Goal: Subscribe to service/newsletter

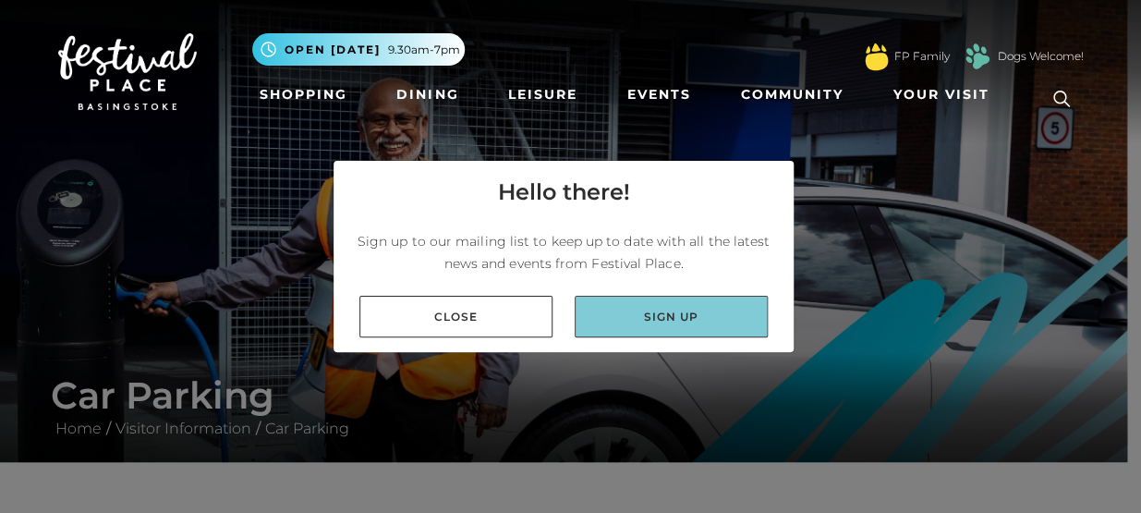
click at [665, 323] on link "Sign up" at bounding box center [671, 317] width 193 height 42
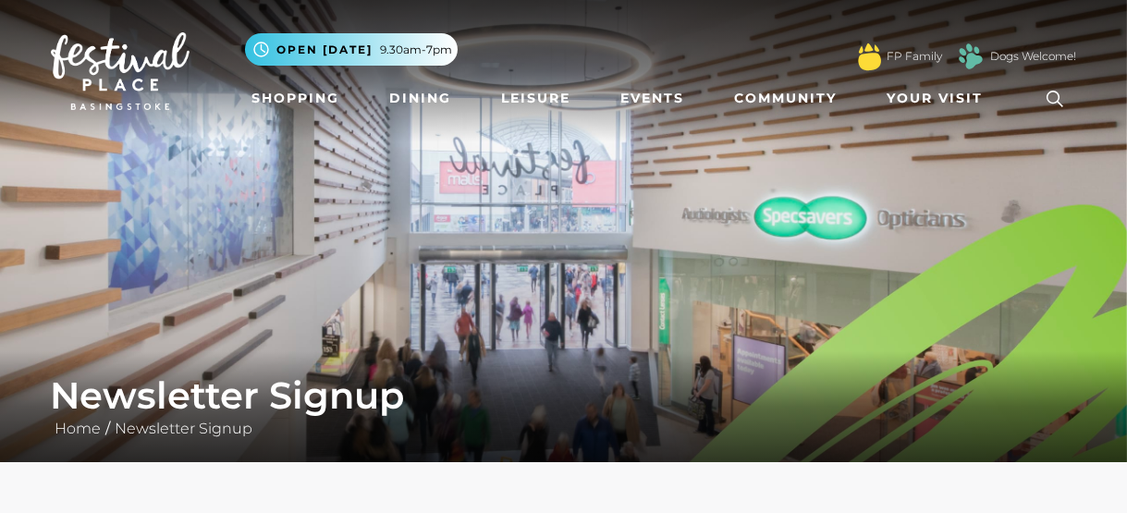
scroll to position [448, 0]
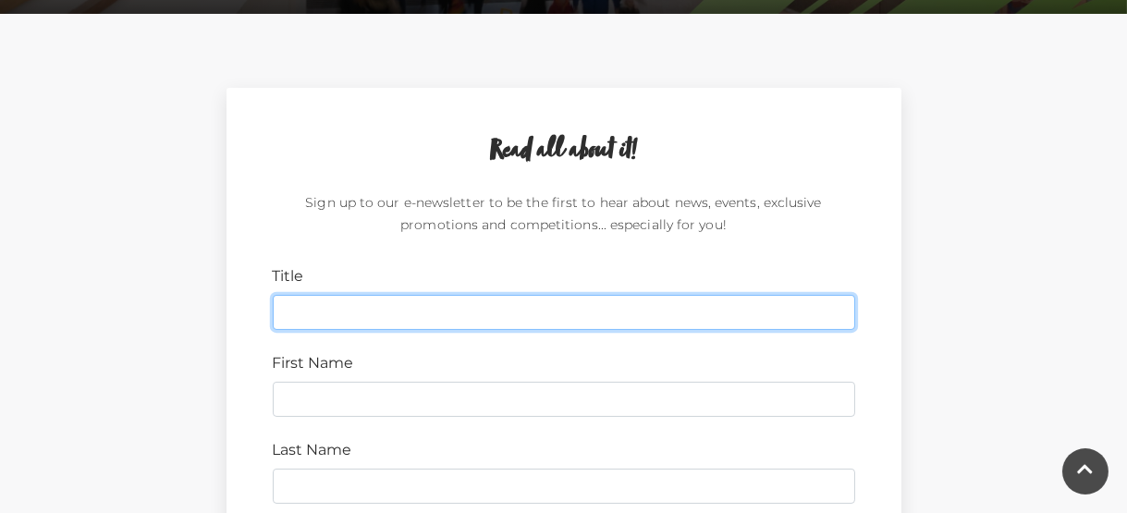
click at [329, 305] on input "Title" at bounding box center [564, 312] width 582 height 35
type input "Mrs"
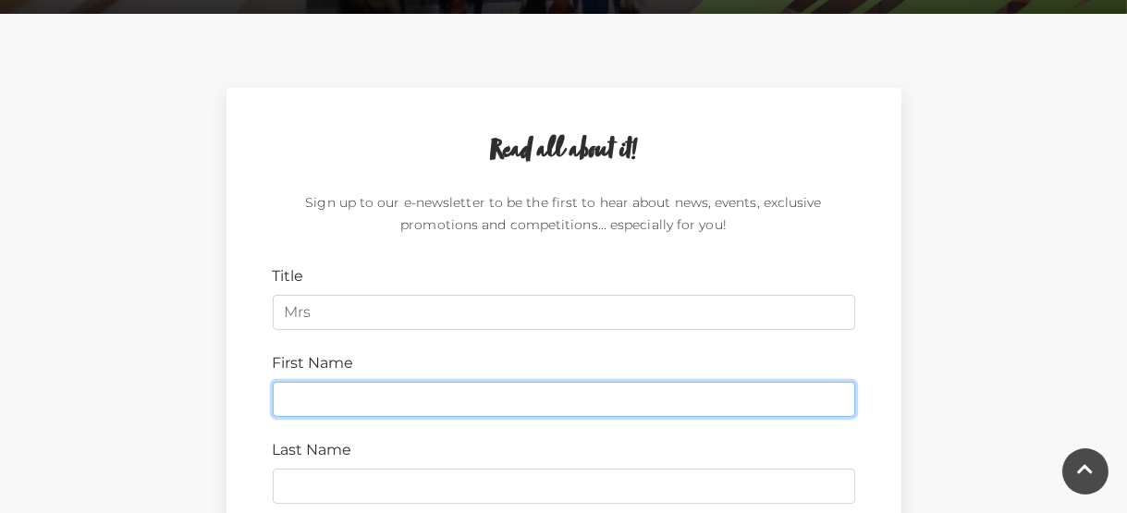
click at [344, 409] on input "First Name" at bounding box center [564, 399] width 582 height 35
click at [297, 404] on input "margaret" at bounding box center [564, 399] width 582 height 35
type input "Margaret"
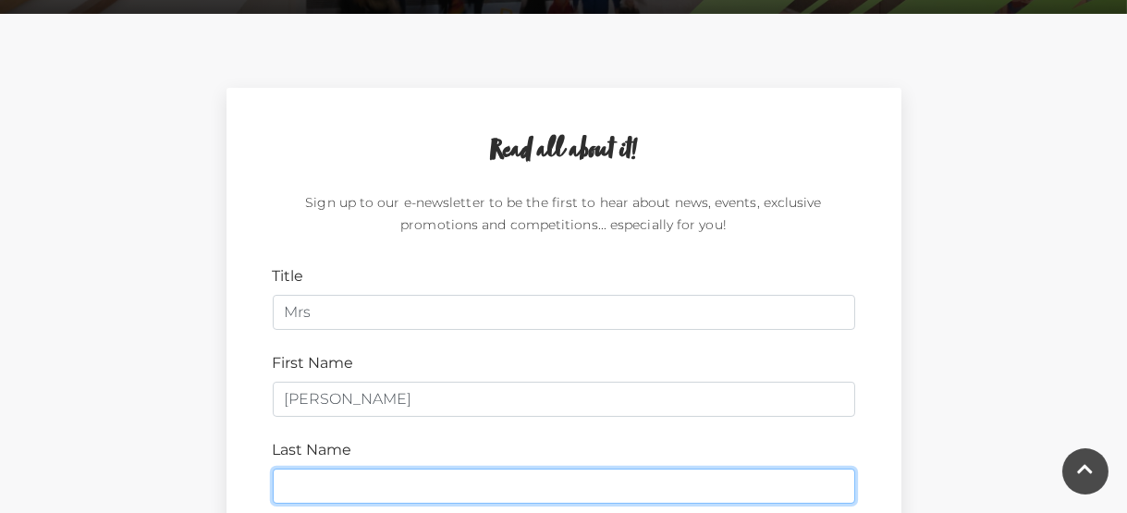
click at [301, 486] on input "Last Name" at bounding box center [564, 486] width 582 height 35
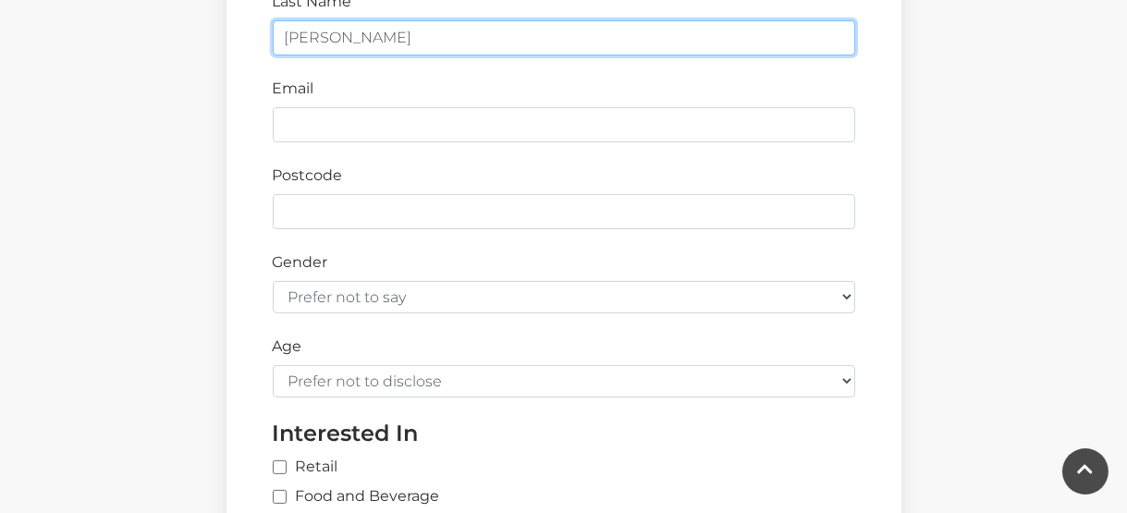
type input "Cramer"
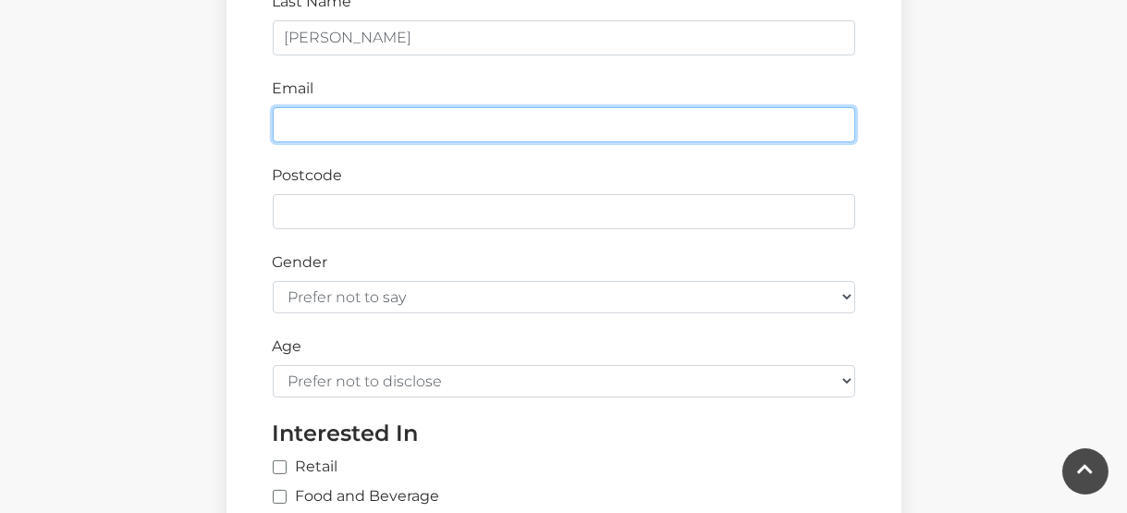
click at [336, 128] on input "Email" at bounding box center [564, 124] width 582 height 35
type input "sherbornestohhn@btinternet.com"
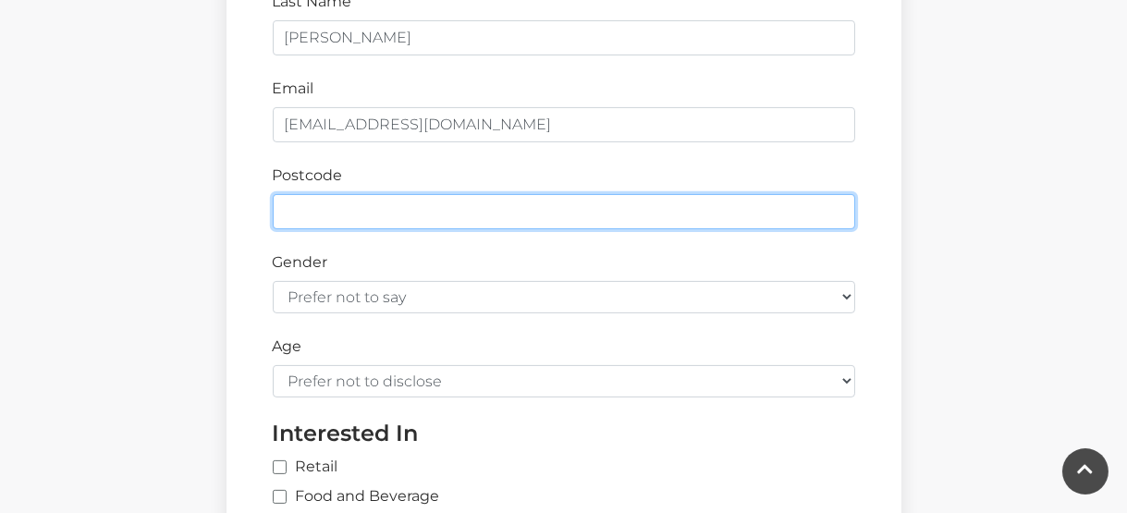
click at [326, 218] on input "Postcode" at bounding box center [564, 211] width 582 height 35
type input "Rg249HY"
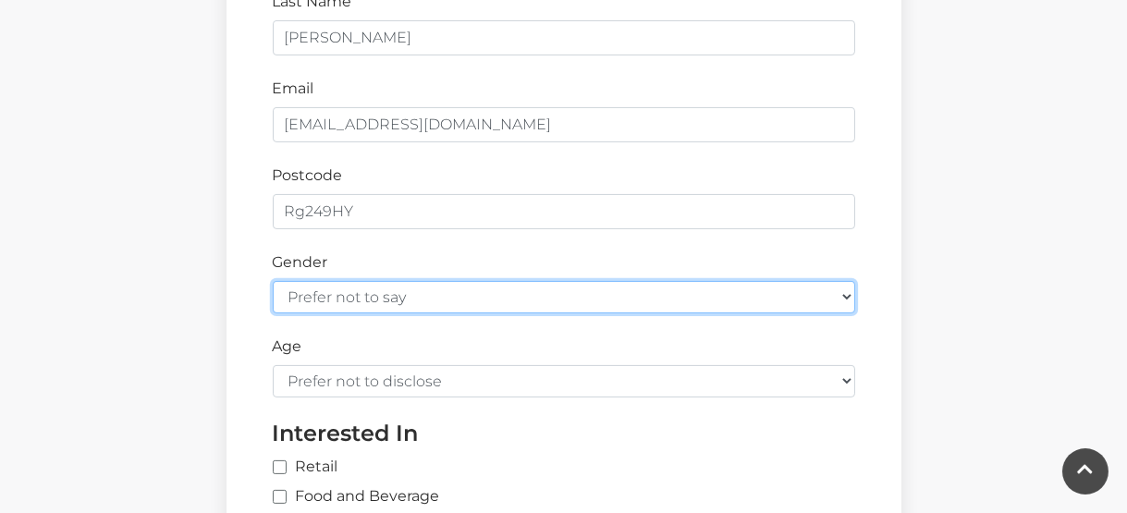
click at [848, 295] on select "Prefer not to say Female Male" at bounding box center [564, 297] width 582 height 32
select select "female"
click at [273, 281] on select "Prefer not to say Female Male" at bounding box center [564, 297] width 582 height 32
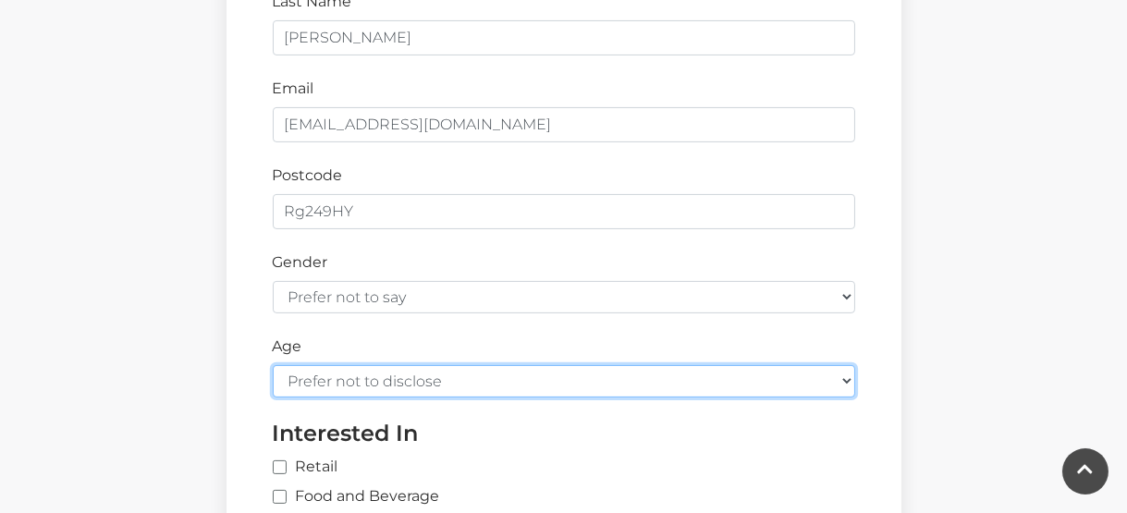
click at [329, 374] on select "Prefer not to disclose Under 18 18-24 25-34 35-44 45-54 55-64 65+" at bounding box center [564, 381] width 582 height 32
select select "65+"
click at [273, 365] on select "Prefer not to disclose Under 18 18-24 25-34 35-44 45-54 55-64 65+" at bounding box center [564, 381] width 582 height 32
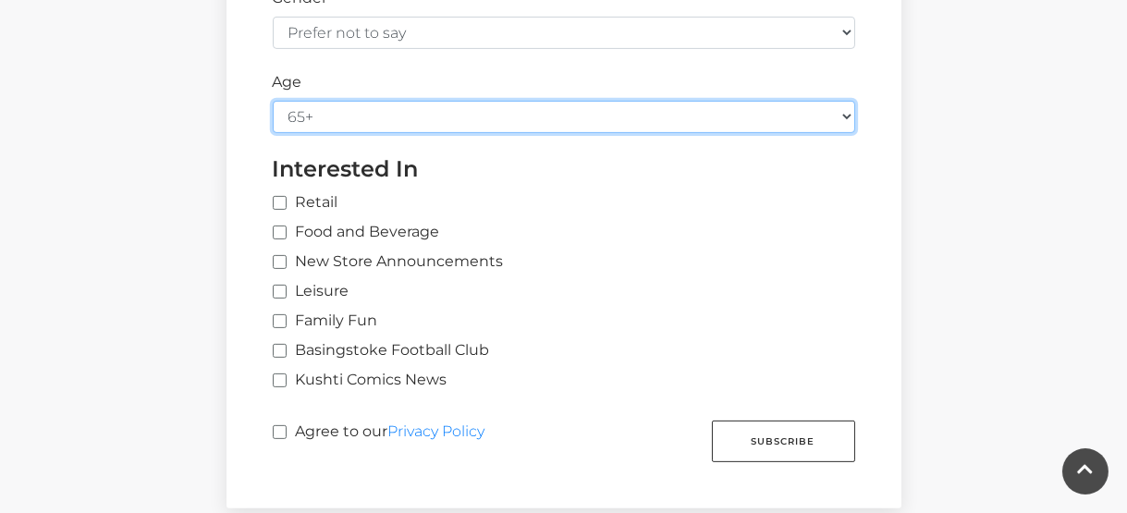
scroll to position [1183, 0]
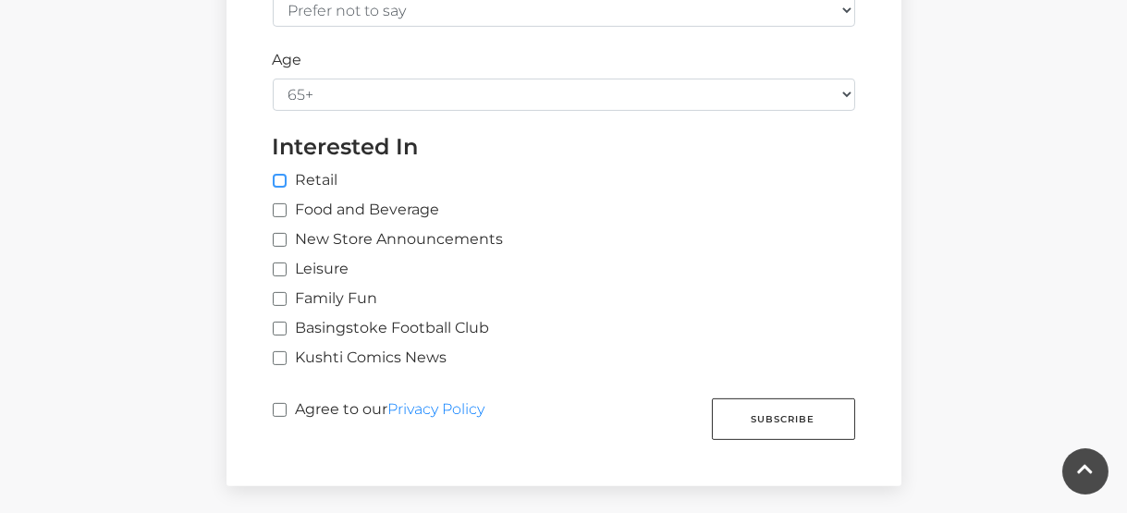
click at [283, 176] on input "Retail" at bounding box center [578, 182] width 610 height 12
checkbox input "true"
drag, startPoint x: 287, startPoint y: 205, endPoint x: 275, endPoint y: 238, distance: 34.5
click at [285, 206] on label "Food and Beverage" at bounding box center [356, 210] width 167 height 22
click at [285, 206] on input "Food and Beverage" at bounding box center [279, 211] width 12 height 12
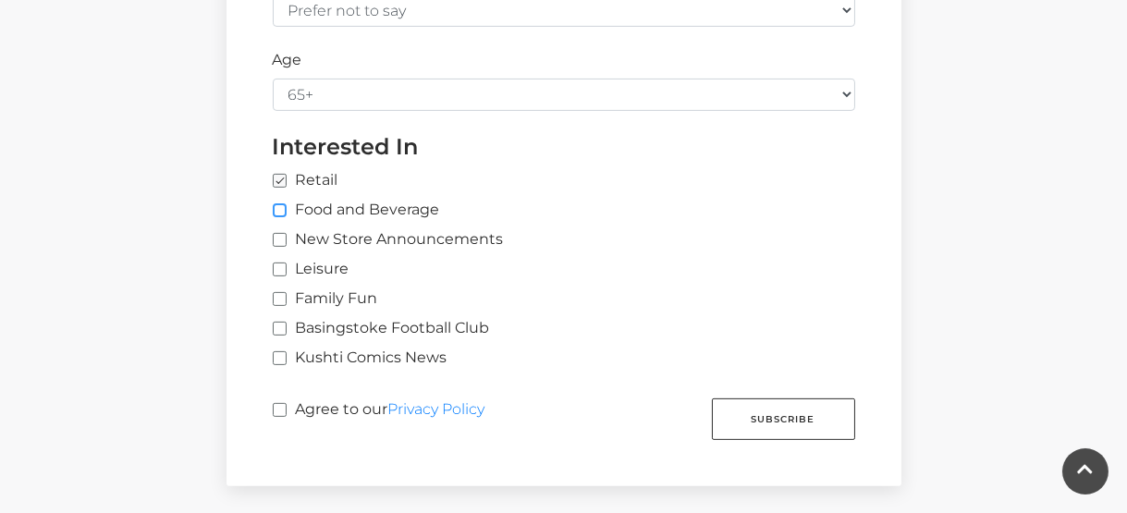
checkbox input "true"
drag, startPoint x: 275, startPoint y: 238, endPoint x: 276, endPoint y: 251, distance: 13.1
click at [275, 242] on input "New Store Announcements" at bounding box center [279, 241] width 12 height 12
checkbox input "true"
click at [279, 267] on input "Leisure" at bounding box center [279, 270] width 12 height 12
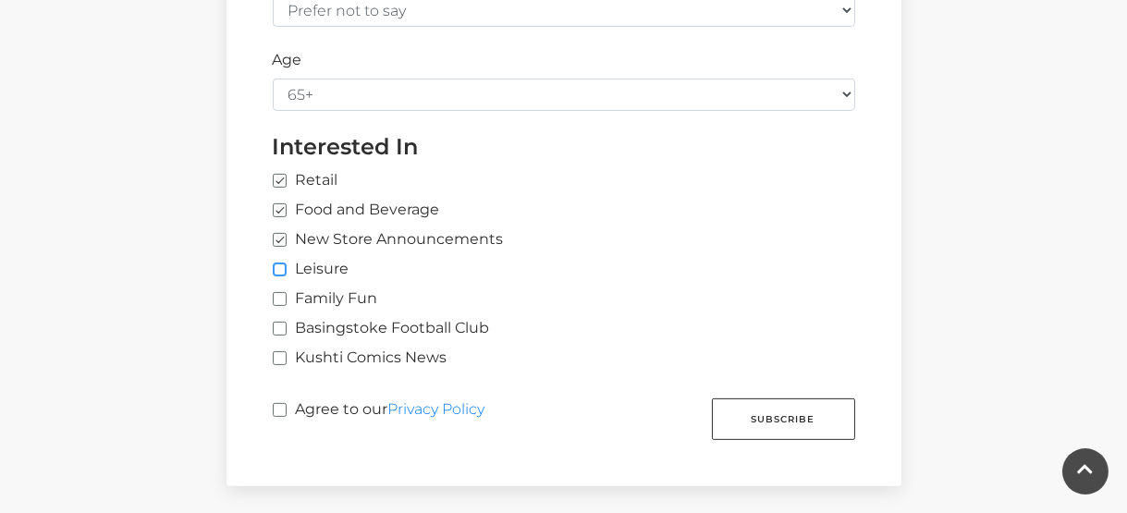
checkbox input "true"
drag, startPoint x: 282, startPoint y: 404, endPoint x: 290, endPoint y: 410, distance: 10.5
click at [283, 405] on input "Agree to our Privacy Policy" at bounding box center [279, 411] width 12 height 12
checkbox input "true"
click at [765, 421] on button "Subscribe" at bounding box center [783, 419] width 143 height 42
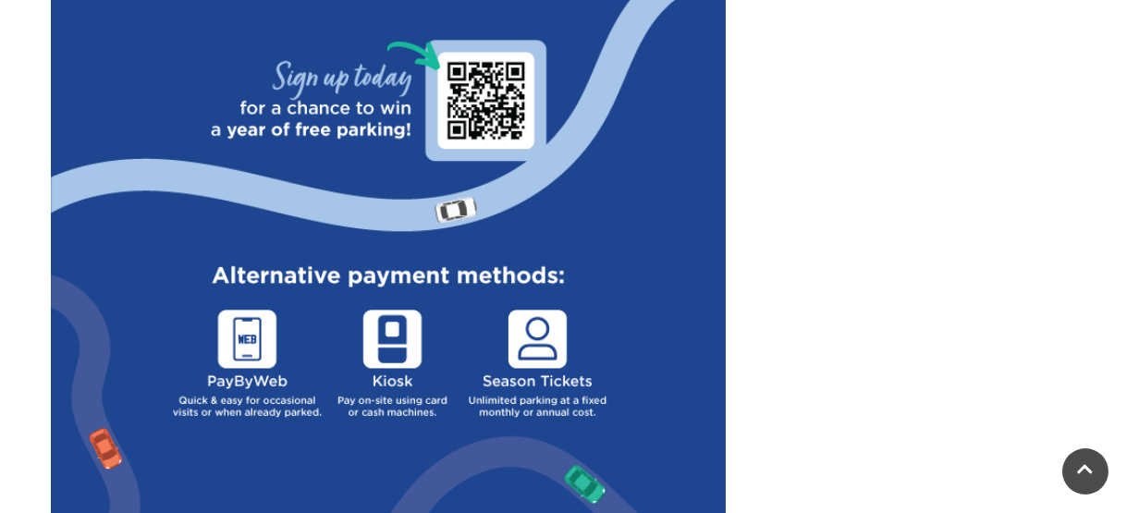
scroll to position [897, 0]
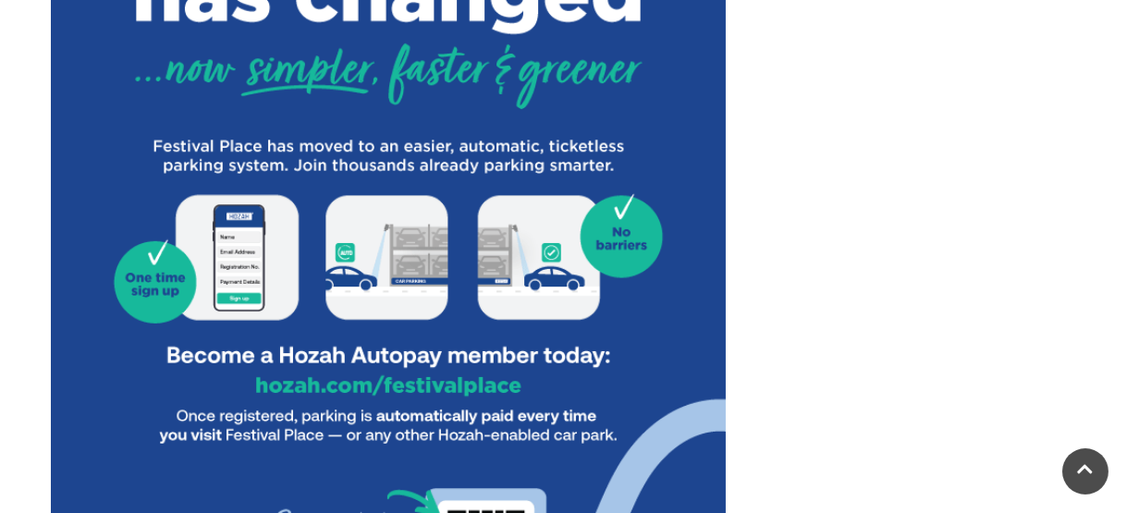
click at [224, 239] on img at bounding box center [388, 351] width 675 height 1404
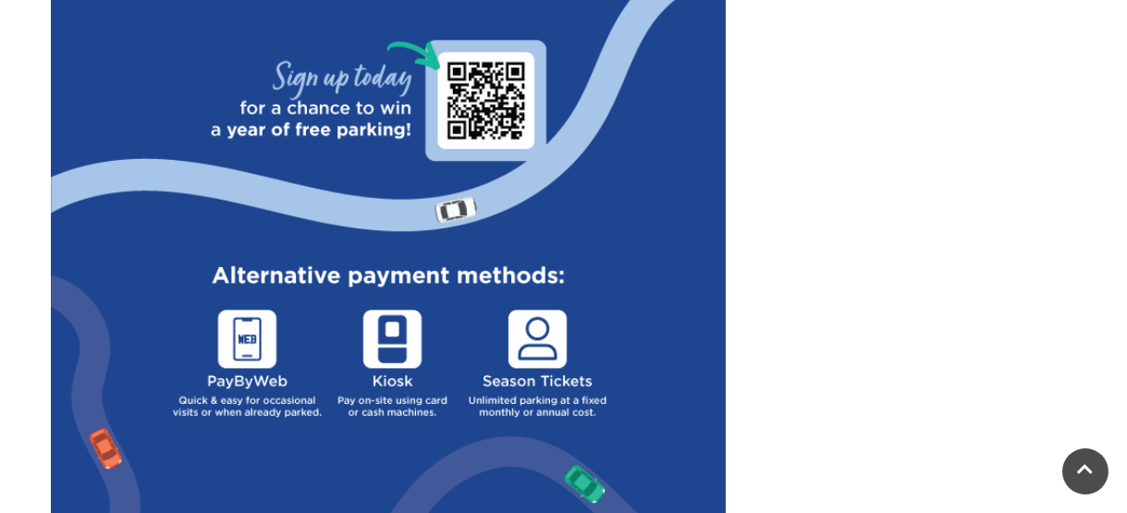
scroll to position [2242, 0]
